Goal: Task Accomplishment & Management: Use online tool/utility

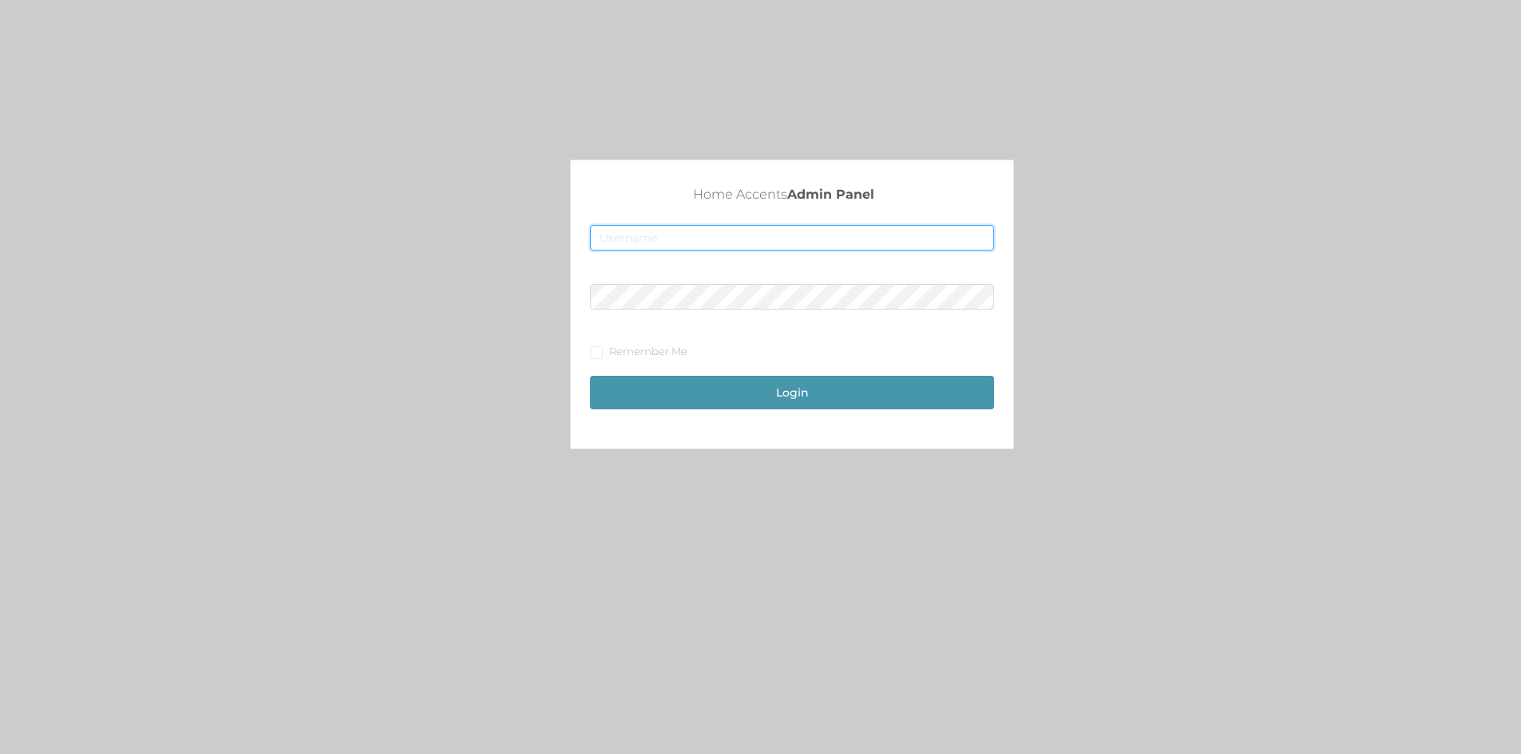
type input "fur1@accents.pw"
click at [746, 419] on div "Home Accents Admin Panel fur1@accents.pw Remember Me Login" at bounding box center [792, 310] width 442 height 288
click at [760, 394] on button "Login" at bounding box center [792, 393] width 404 height 34
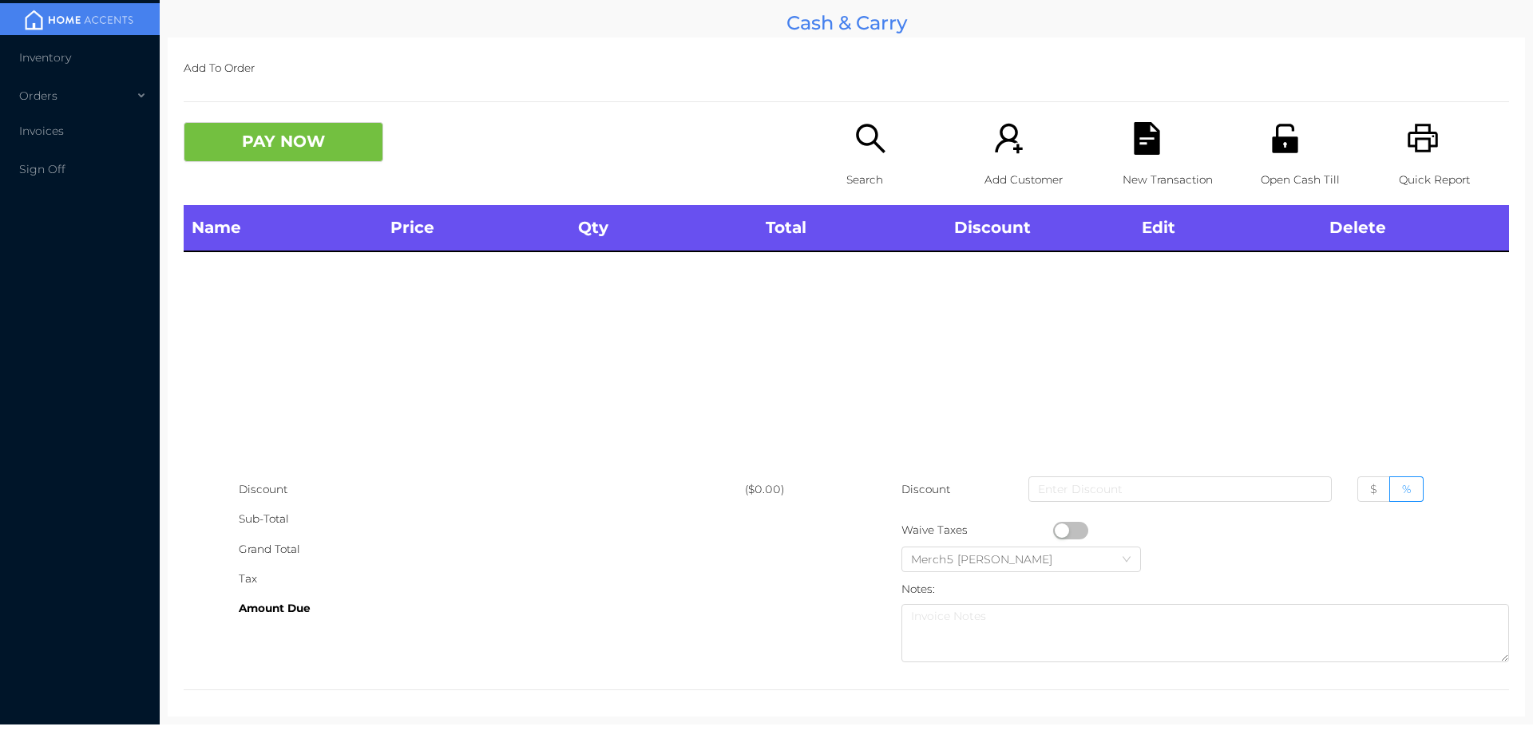
click at [854, 148] on icon "icon: search" at bounding box center [870, 138] width 33 height 33
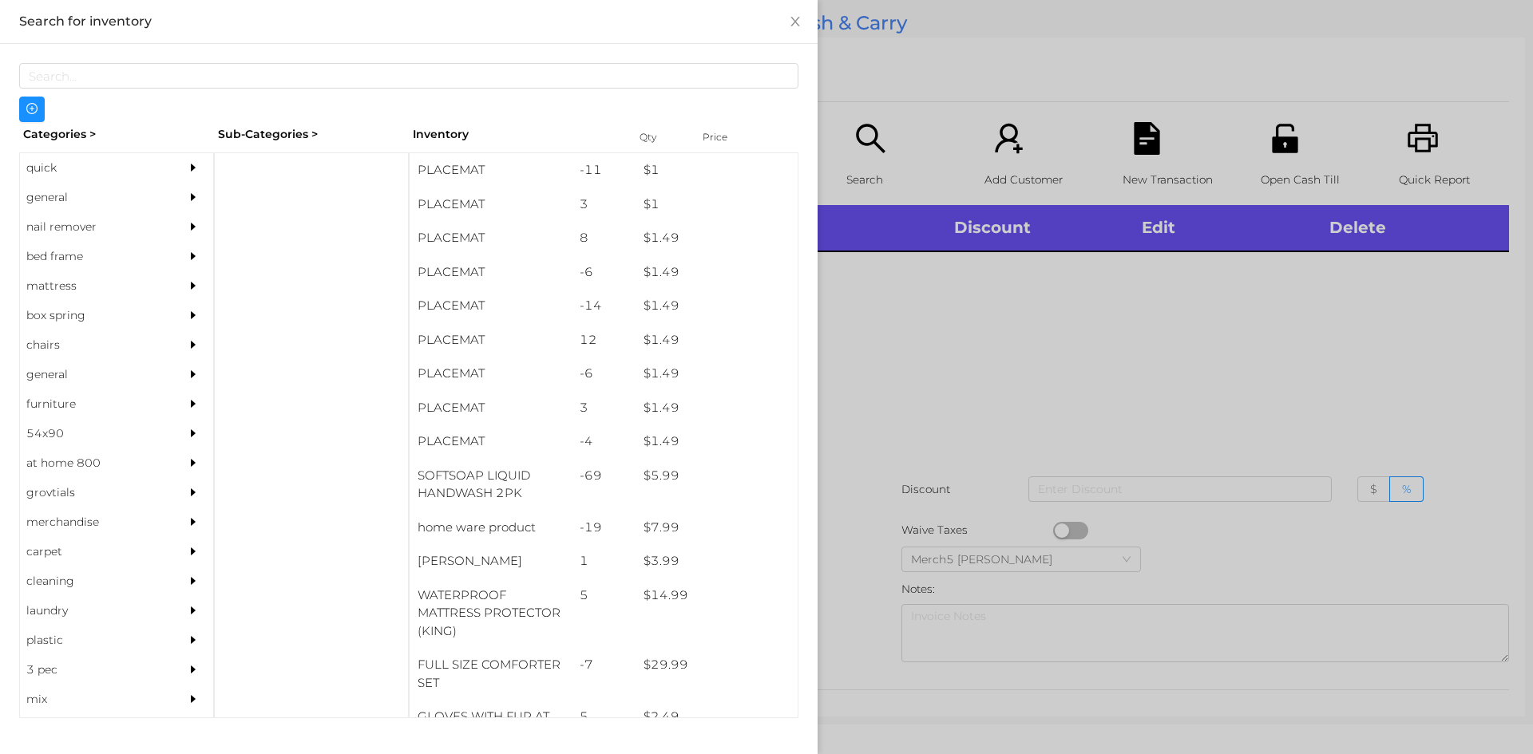
click at [141, 199] on div "general" at bounding box center [92, 198] width 145 height 30
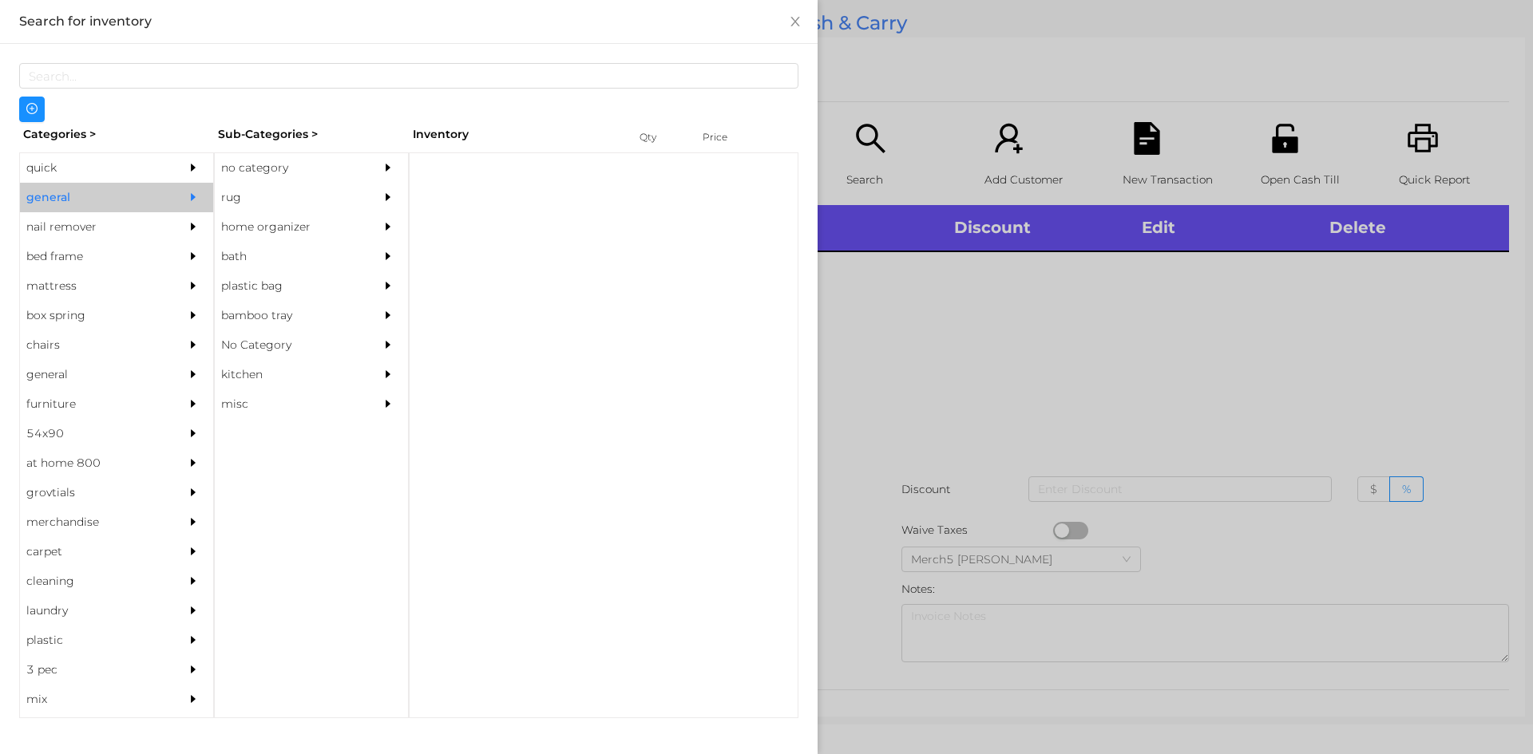
click at [406, 173] on div at bounding box center [392, 168] width 32 height 30
click at [330, 184] on div "rug" at bounding box center [287, 198] width 145 height 30
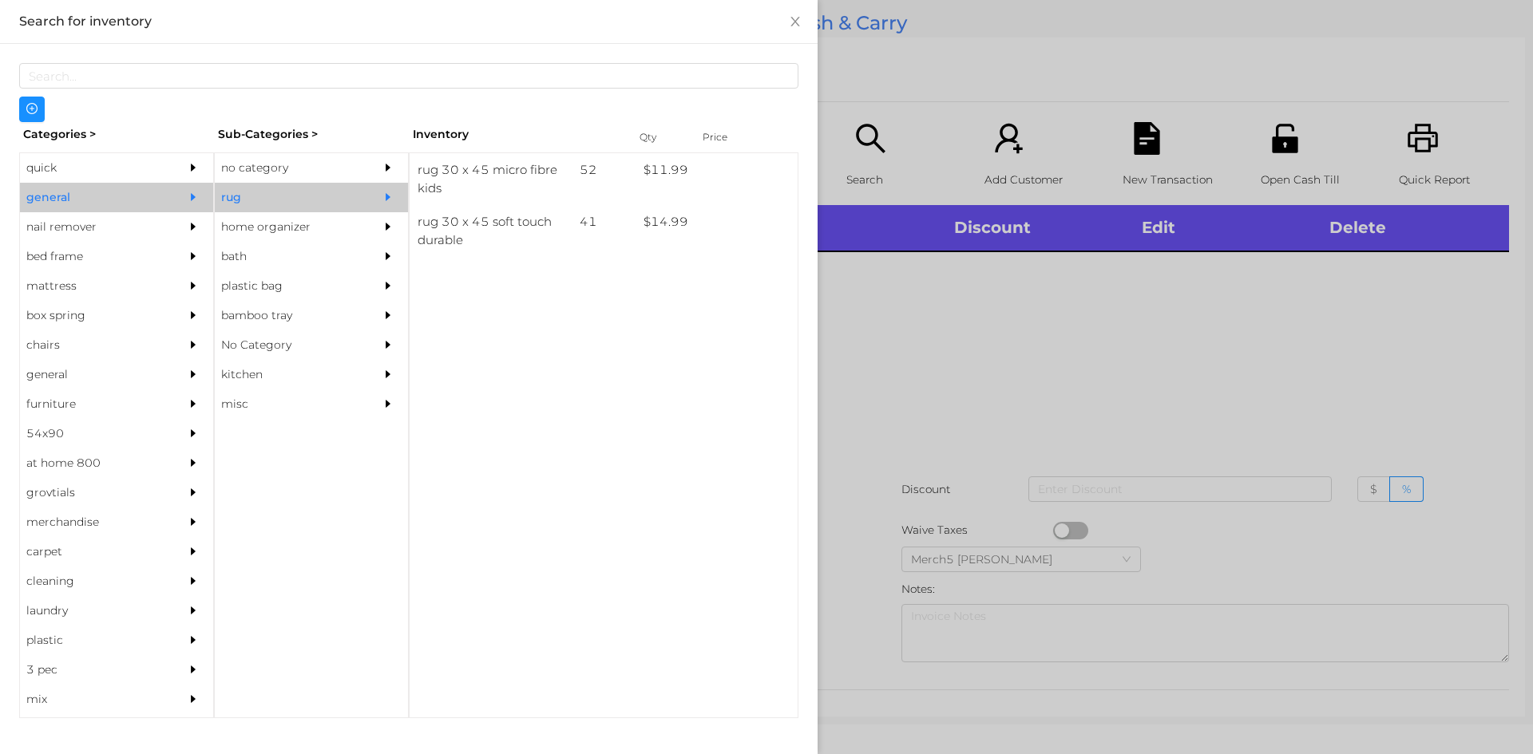
click at [402, 164] on div at bounding box center [392, 168] width 32 height 30
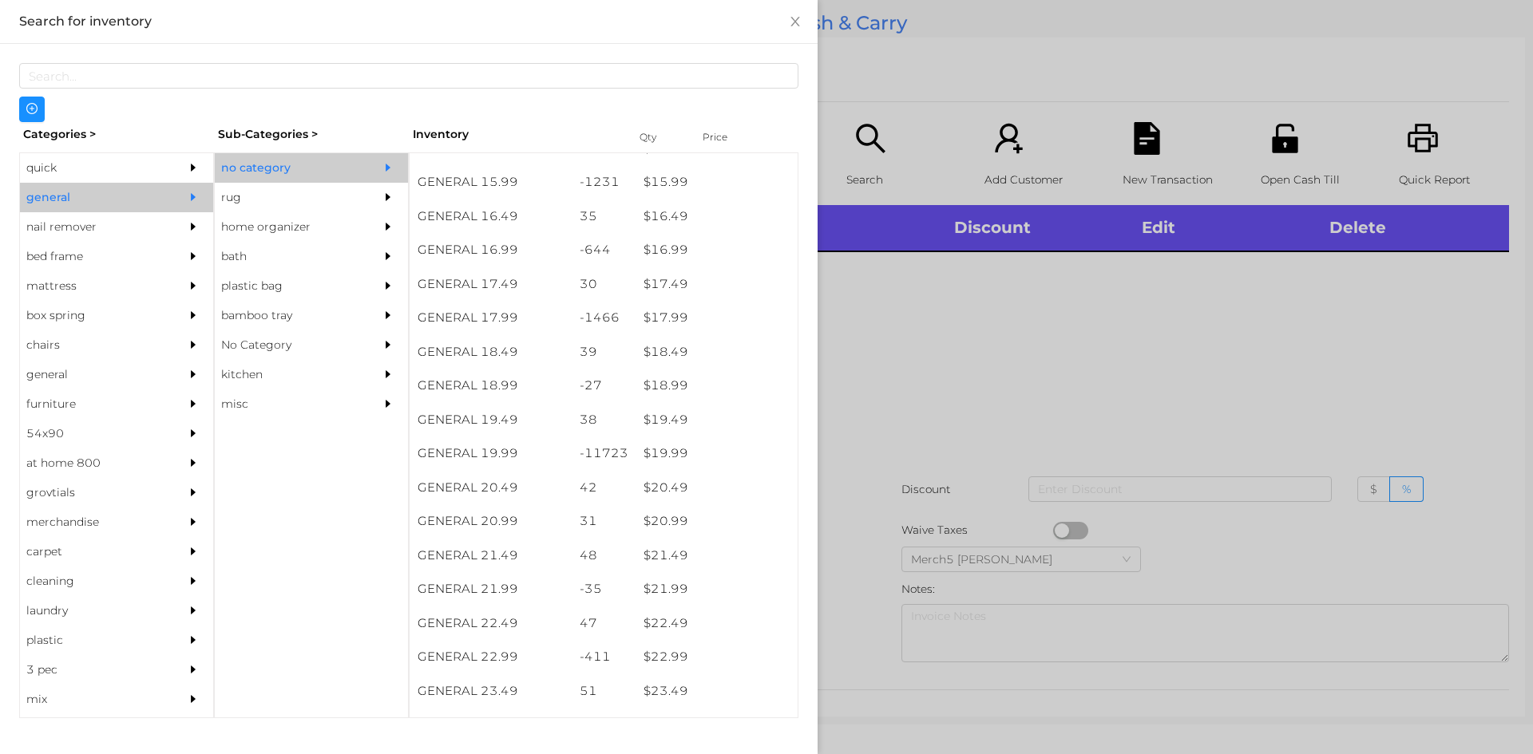
scroll to position [1756, 0]
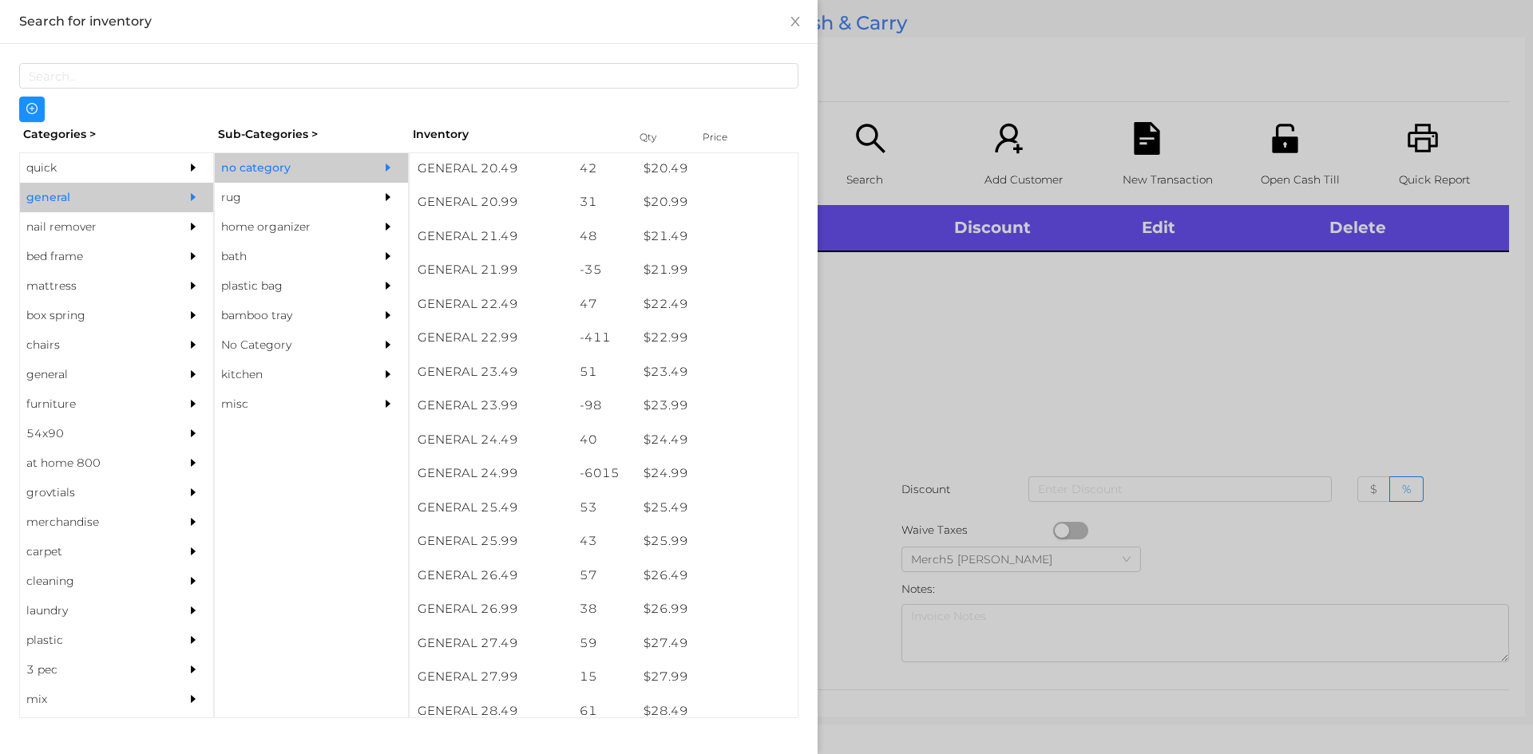
click at [184, 152] on div "Categories > Sub-Categories > Inventory Qty Price quick general nail remover be…" at bounding box center [408, 420] width 779 height 596
click at [196, 169] on div at bounding box center [197, 168] width 32 height 30
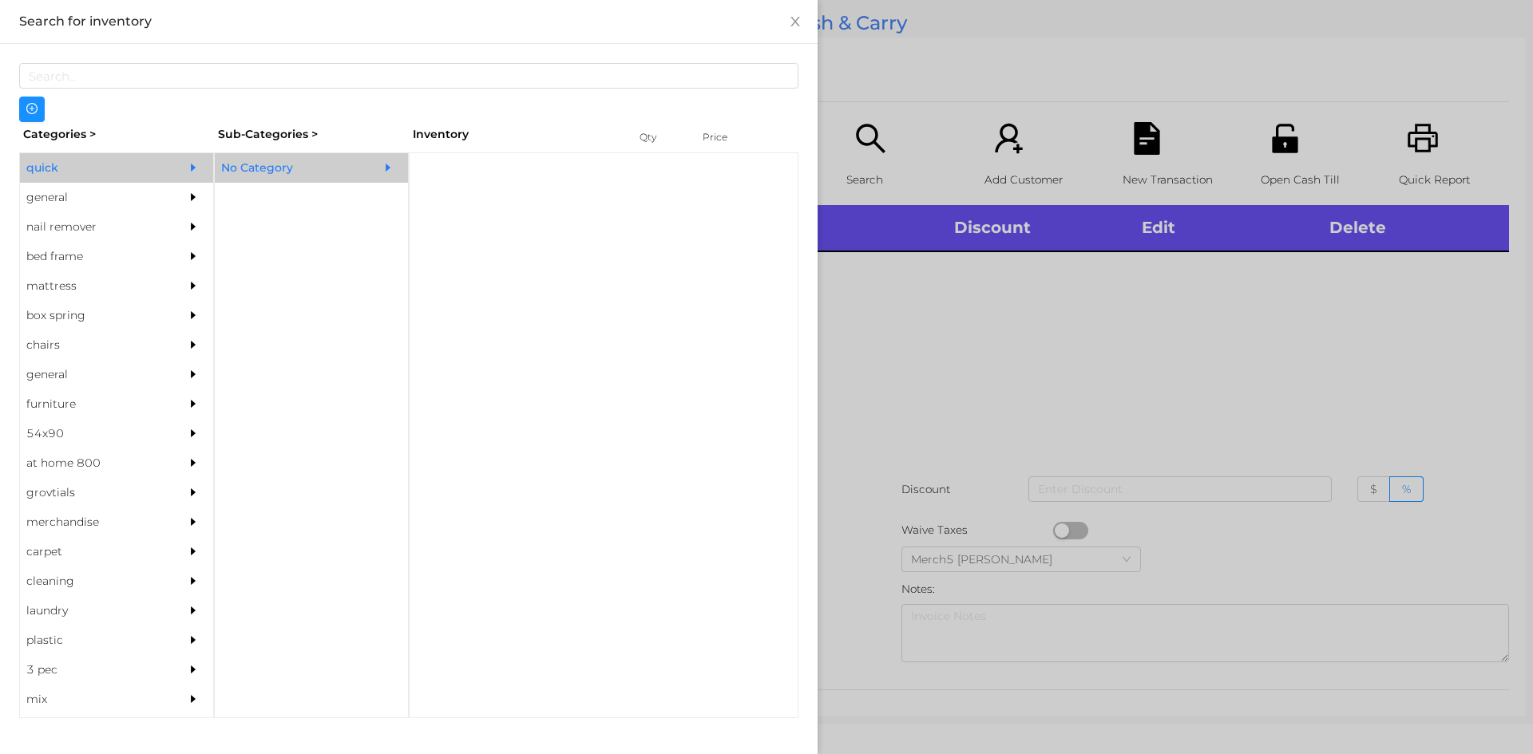
click at [319, 168] on div "No Category" at bounding box center [287, 168] width 145 height 30
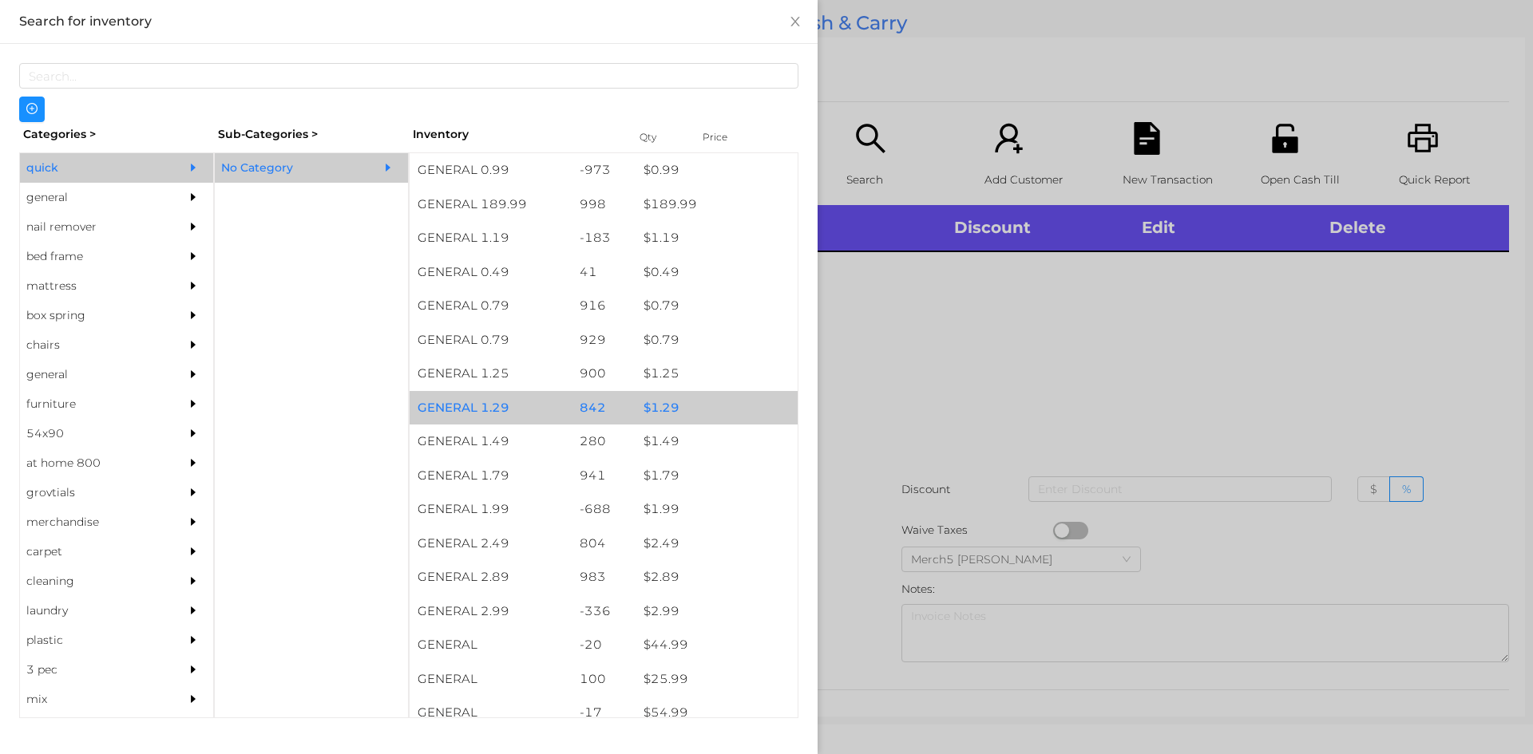
scroll to position [239, 0]
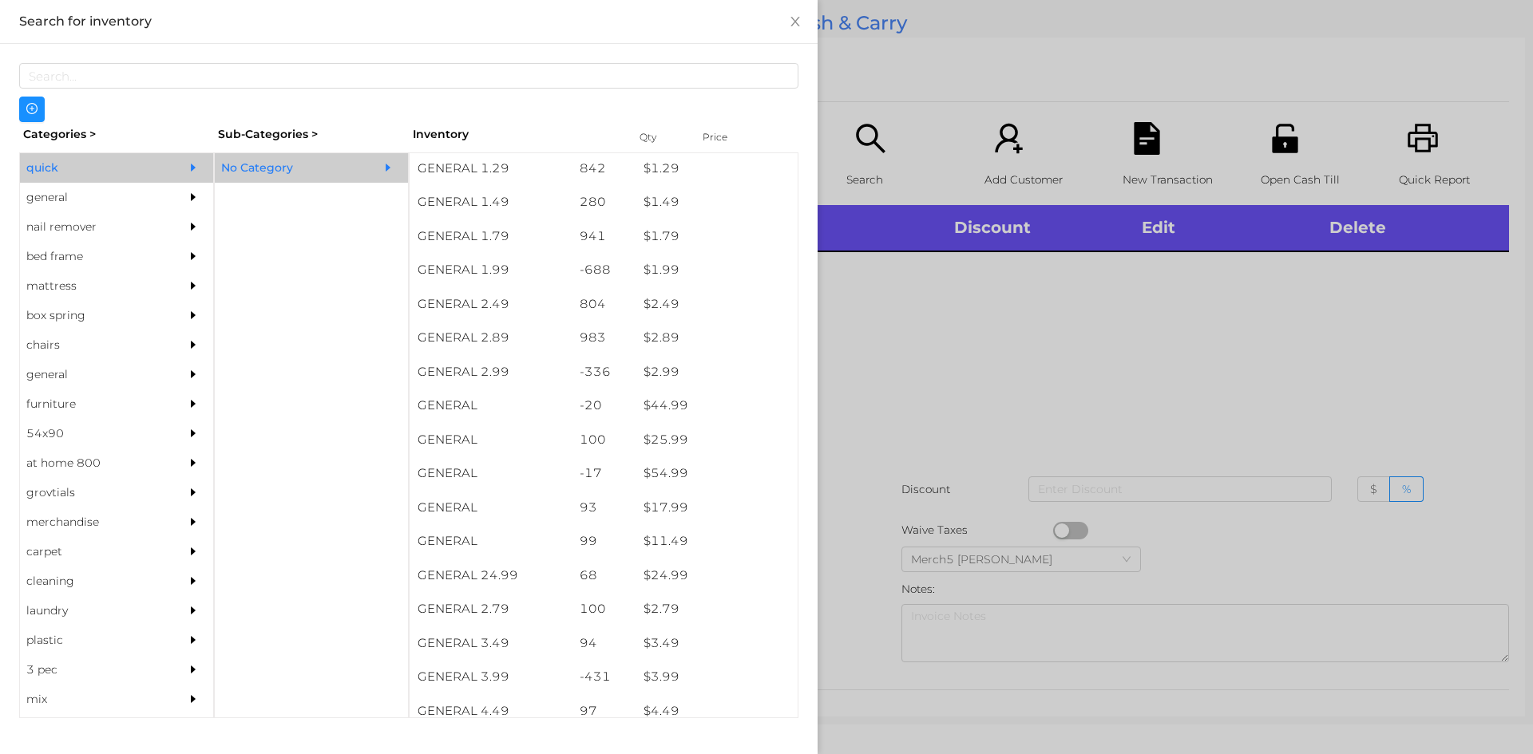
click at [156, 195] on div "general" at bounding box center [92, 198] width 145 height 30
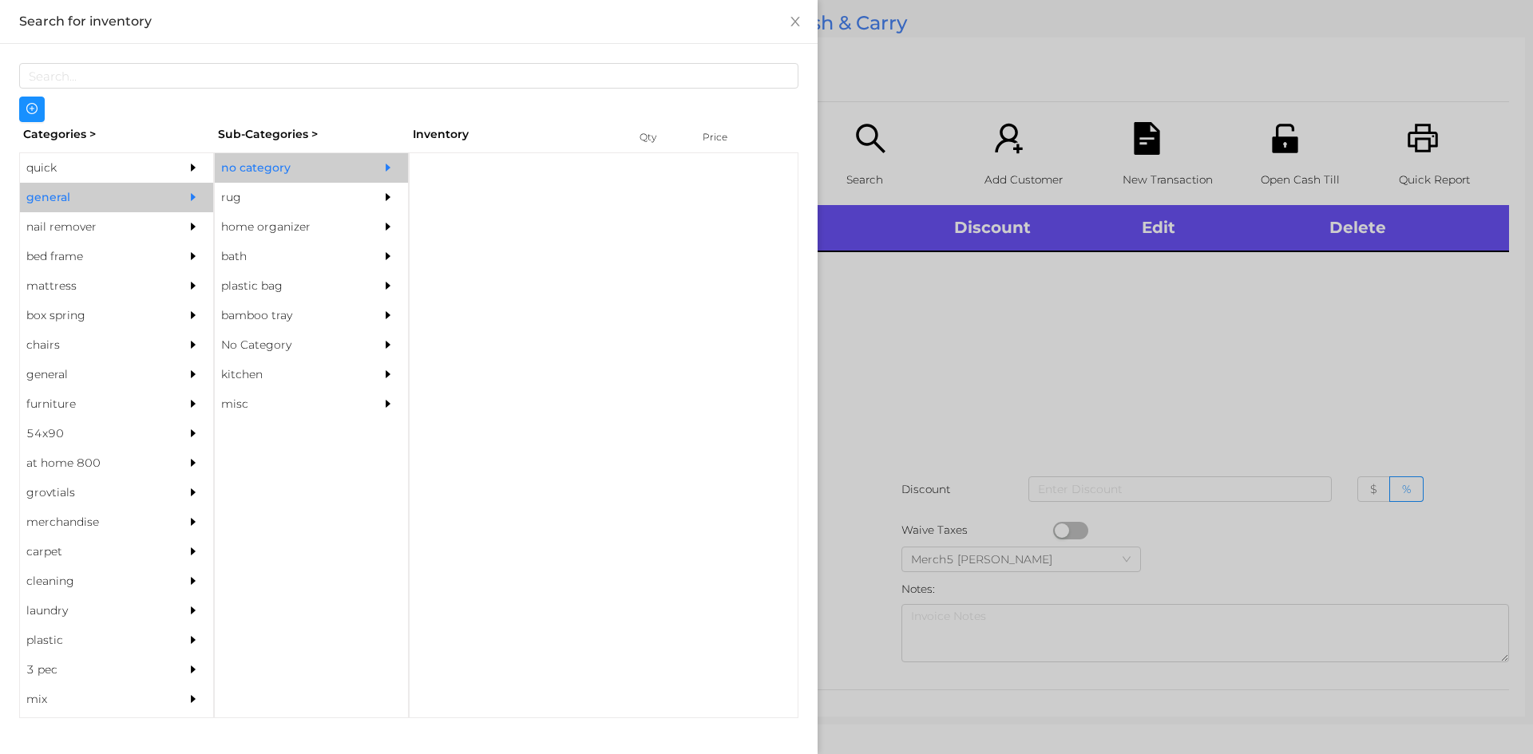
click at [303, 176] on div "no category" at bounding box center [287, 168] width 145 height 30
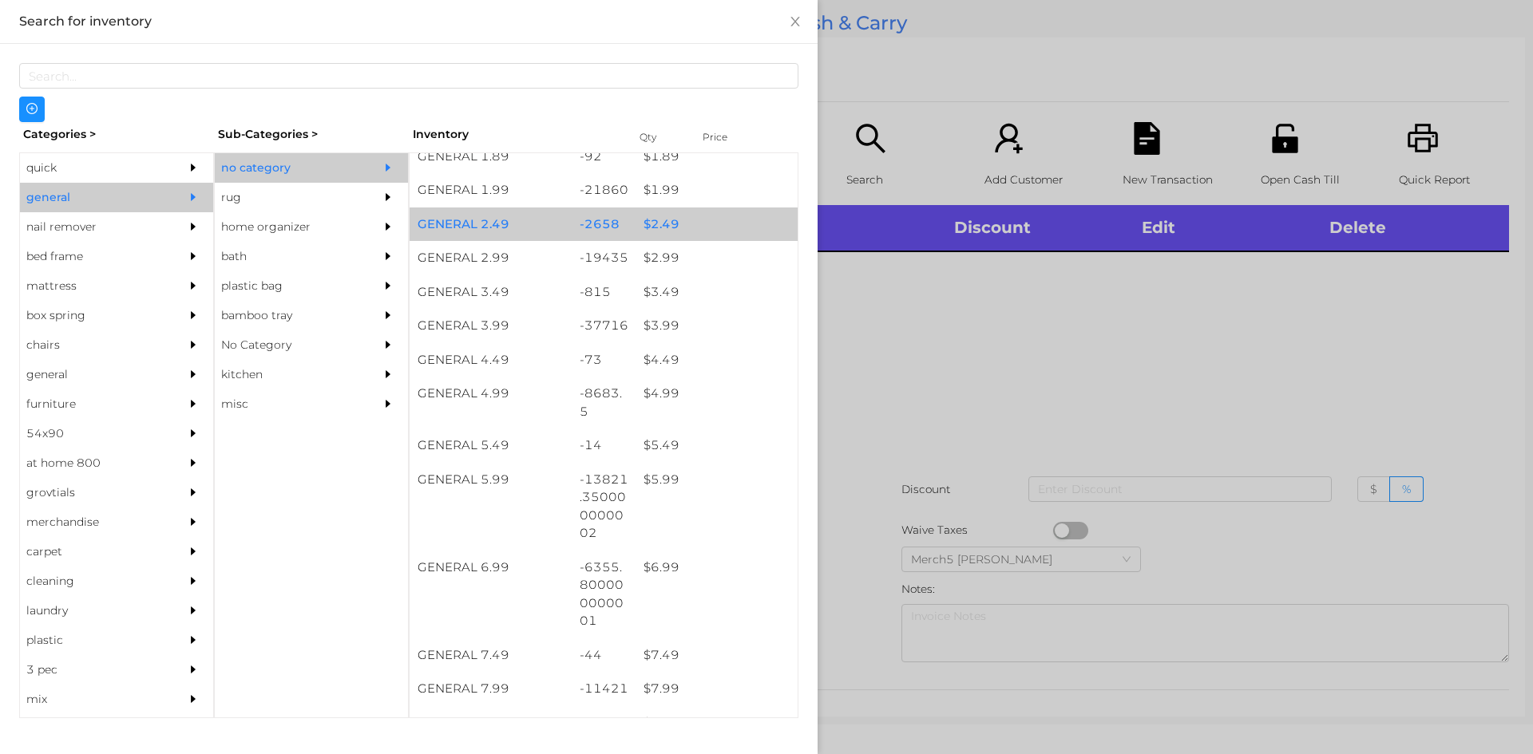
scroll to position [639, 0]
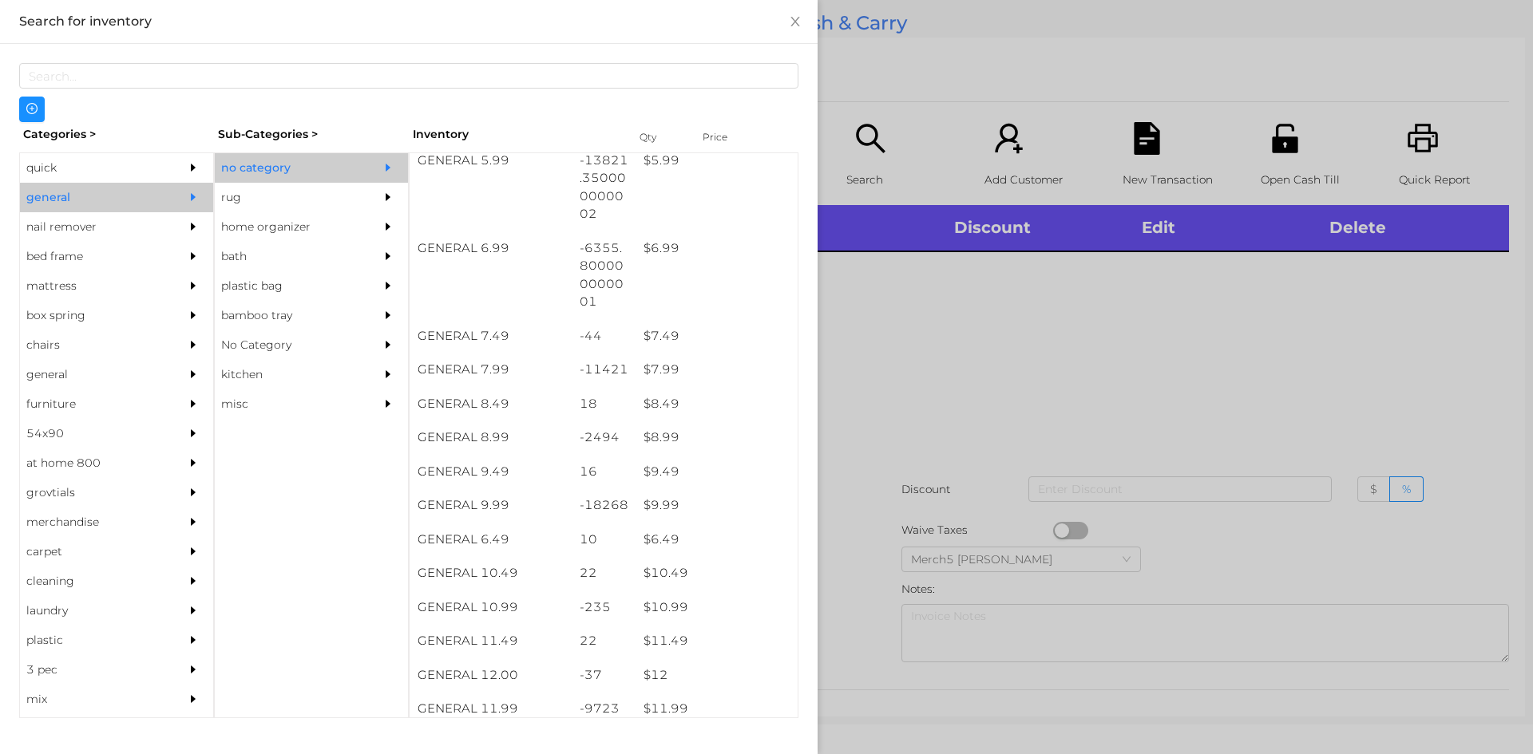
click at [985, 319] on div at bounding box center [766, 377] width 1533 height 754
